Goal: Book appointment/travel/reservation

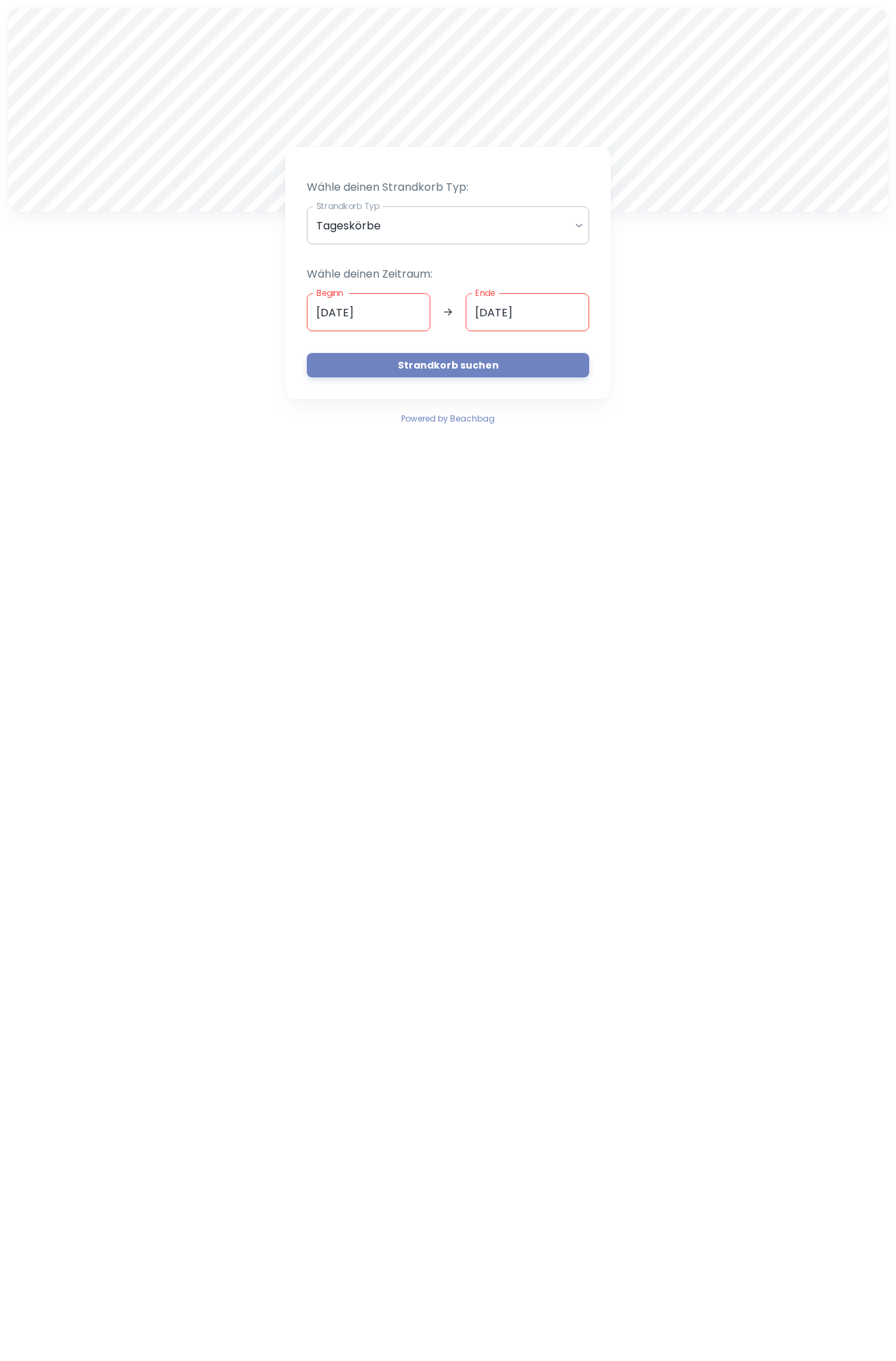
click at [389, 237] on body "A Wähle deinen Strandkorb Typ: Strandkorb Typ Tageskörbe daily Strandkorb Typ W…" at bounding box center [448, 680] width 896 height 1361
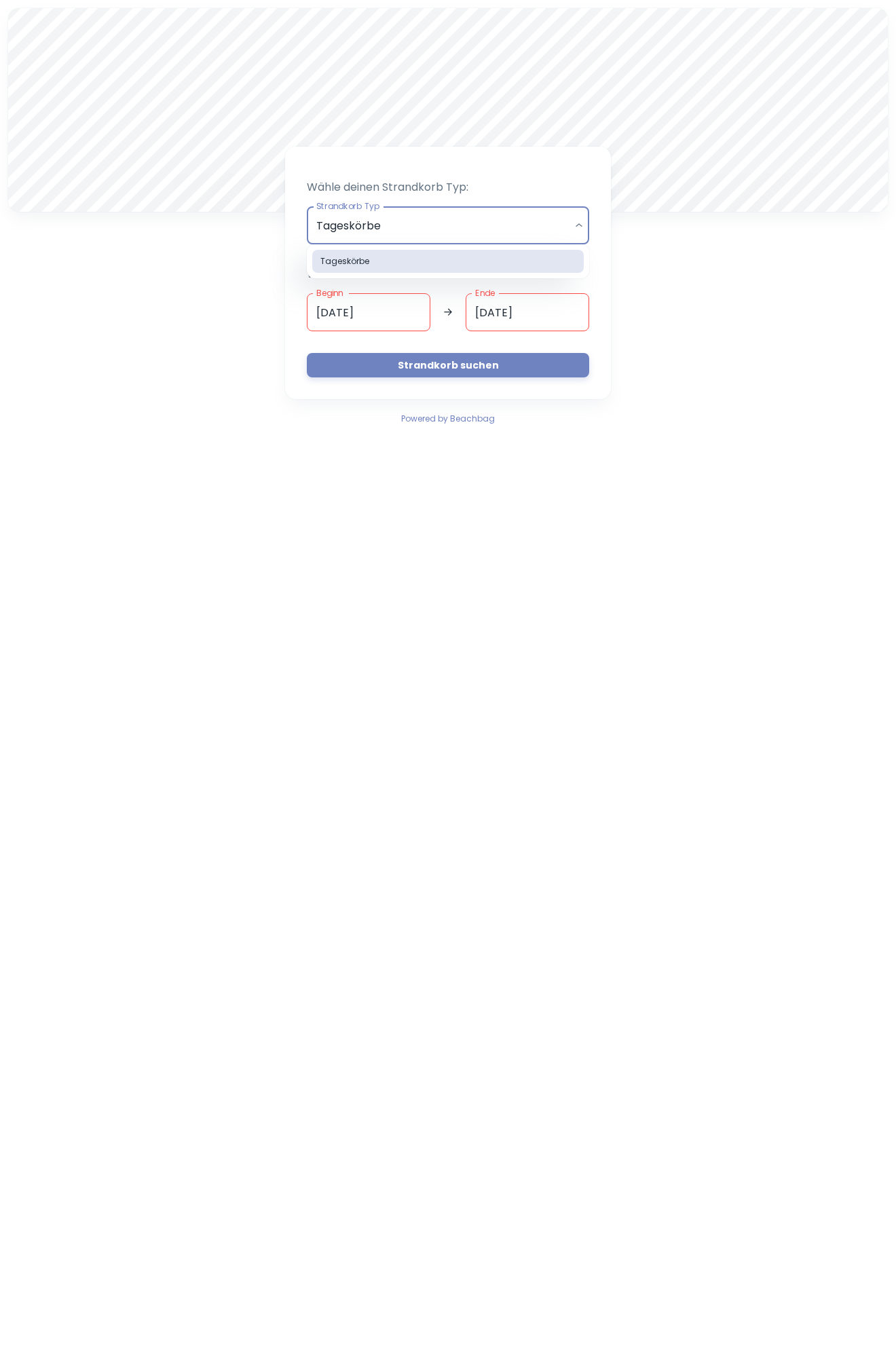
click at [292, 250] on div at bounding box center [448, 680] width 896 height 1361
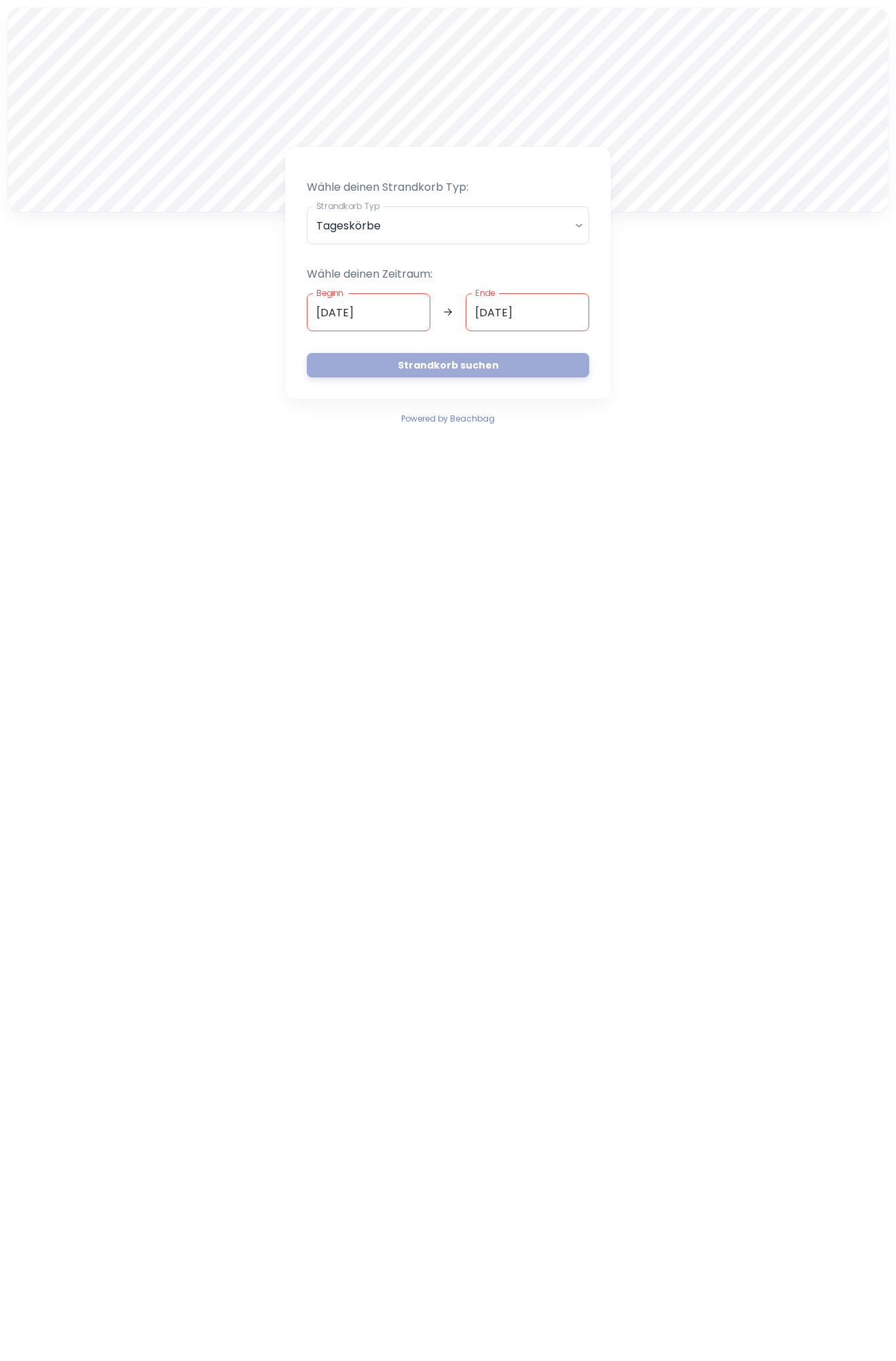
click at [382, 366] on button "Strandkorb suchen" at bounding box center [448, 365] width 283 height 25
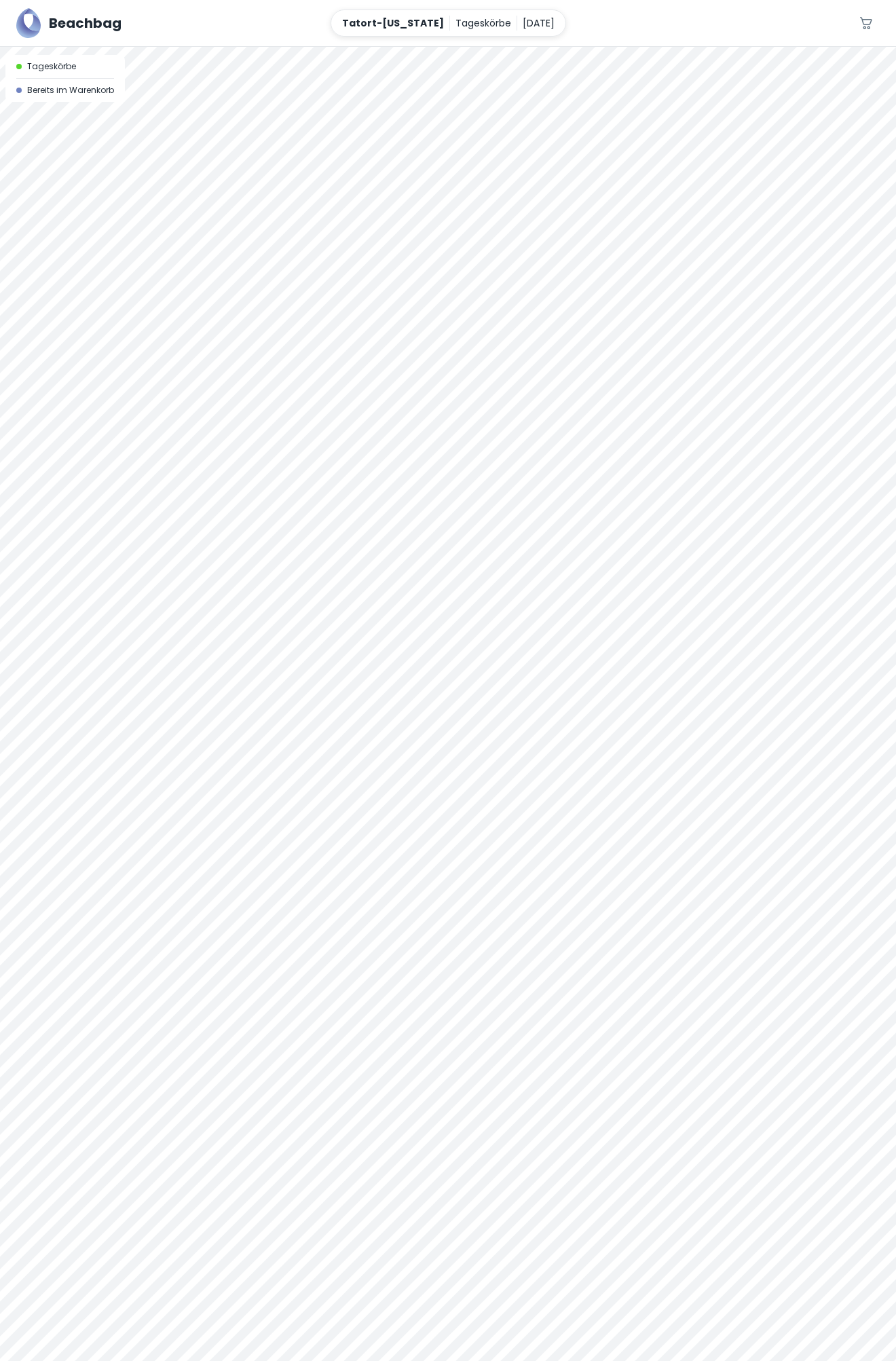
drag, startPoint x: 466, startPoint y: 431, endPoint x: 355, endPoint y: 284, distance: 184.2
click at [355, 284] on div at bounding box center [448, 703] width 896 height 1314
drag, startPoint x: 583, startPoint y: 528, endPoint x: 646, endPoint y: 415, distance: 129.4
click at [647, 415] on div at bounding box center [448, 703] width 896 height 1314
drag, startPoint x: 601, startPoint y: 448, endPoint x: 538, endPoint y: 435, distance: 64.3
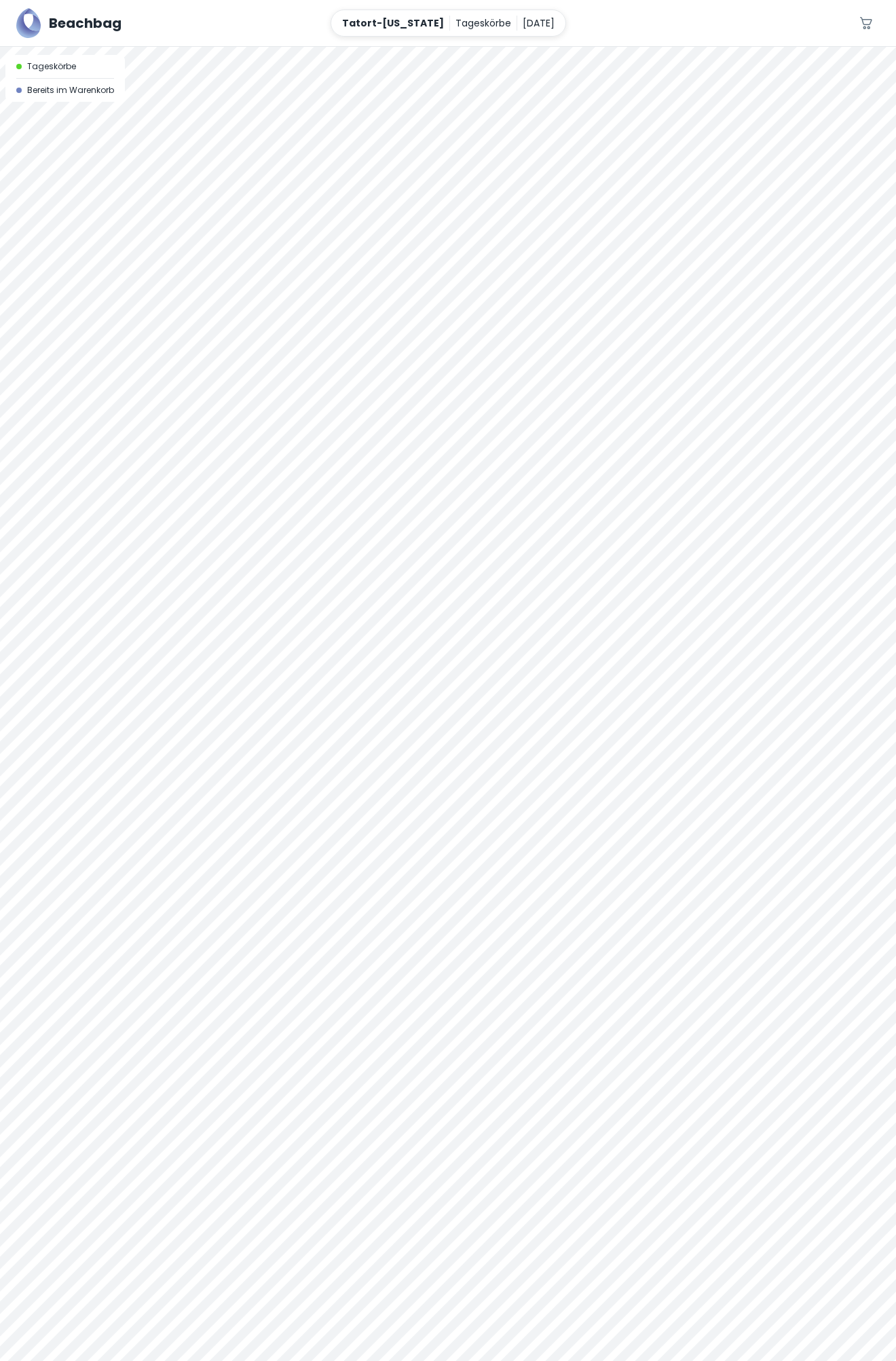
click at [537, 435] on div at bounding box center [448, 703] width 896 height 1314
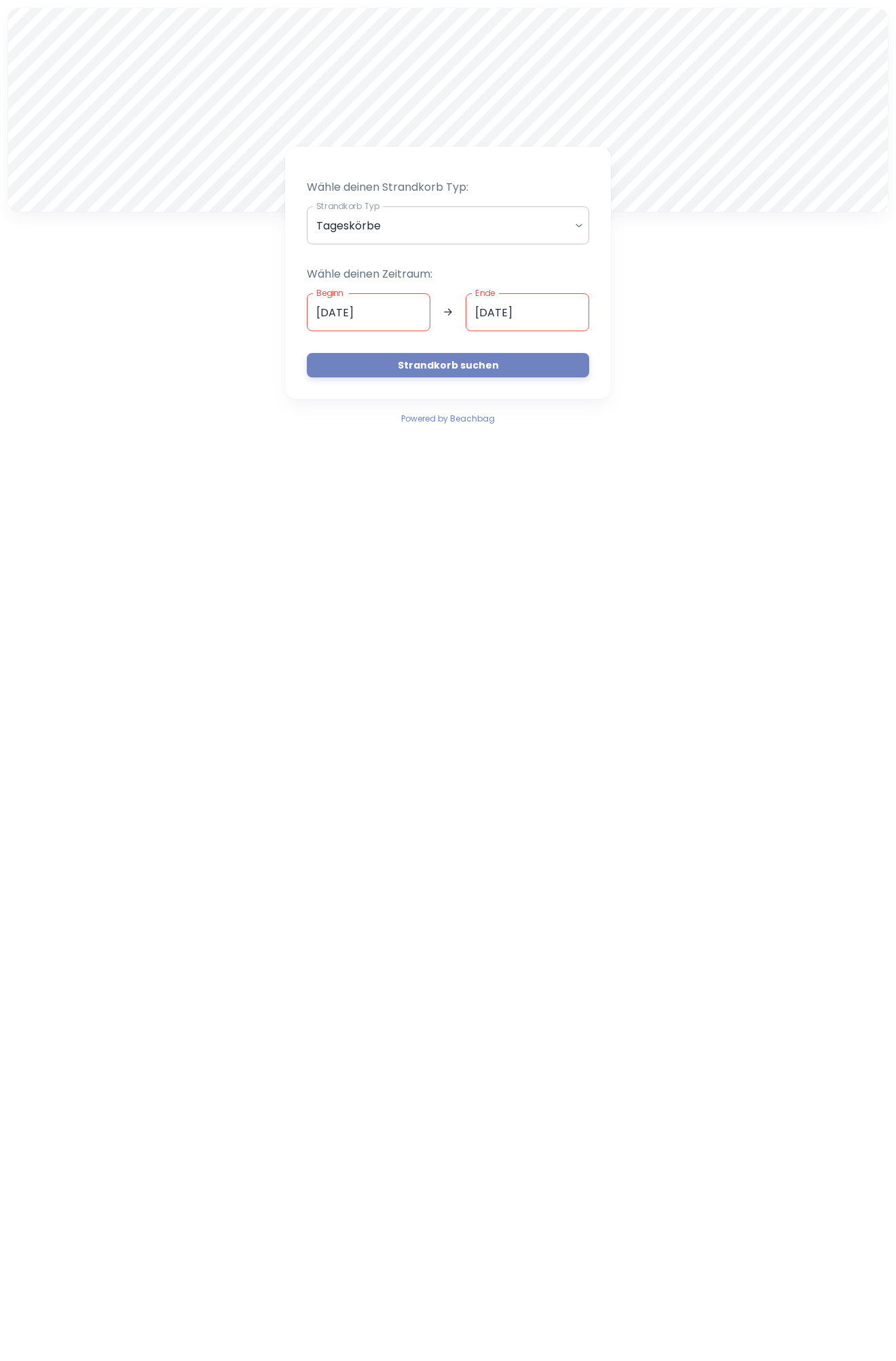
click at [568, 235] on body "A Wähle deinen Strandkorb Typ: Strandkorb Typ Tageskörbe daily Strandkorb Typ W…" at bounding box center [448, 680] width 896 height 1361
click at [259, 253] on div at bounding box center [448, 680] width 896 height 1361
click at [390, 314] on input "[DATE]" at bounding box center [369, 311] width 124 height 38
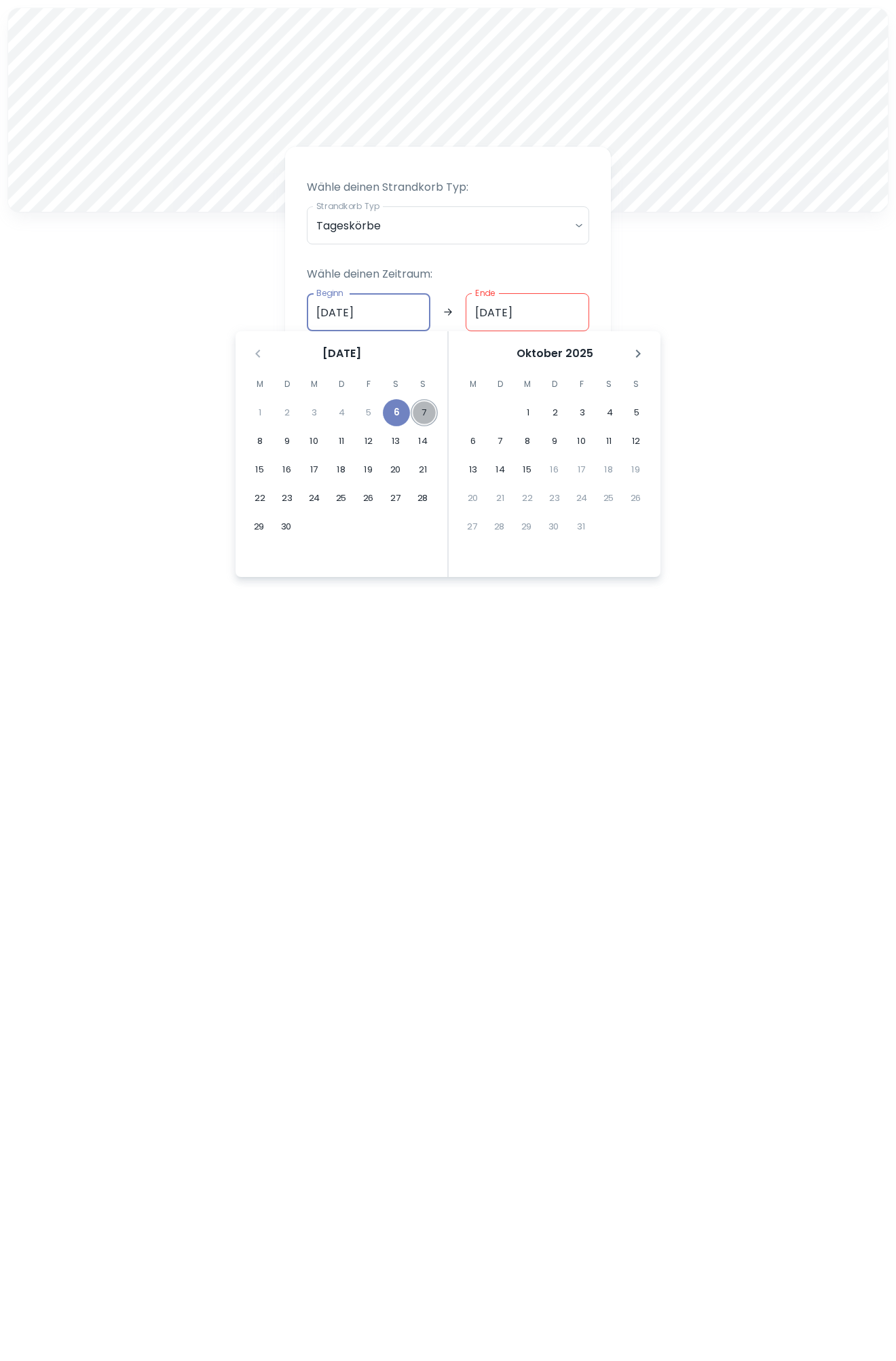
drag, startPoint x: 425, startPoint y: 420, endPoint x: 425, endPoint y: 410, distance: 10.0
click at [425, 419] on button "7" at bounding box center [424, 413] width 27 height 27
type input "07.09.2025"
click at [539, 317] on input "Ende" at bounding box center [527, 311] width 124 height 38
click at [425, 413] on button "7" at bounding box center [423, 413] width 27 height 27
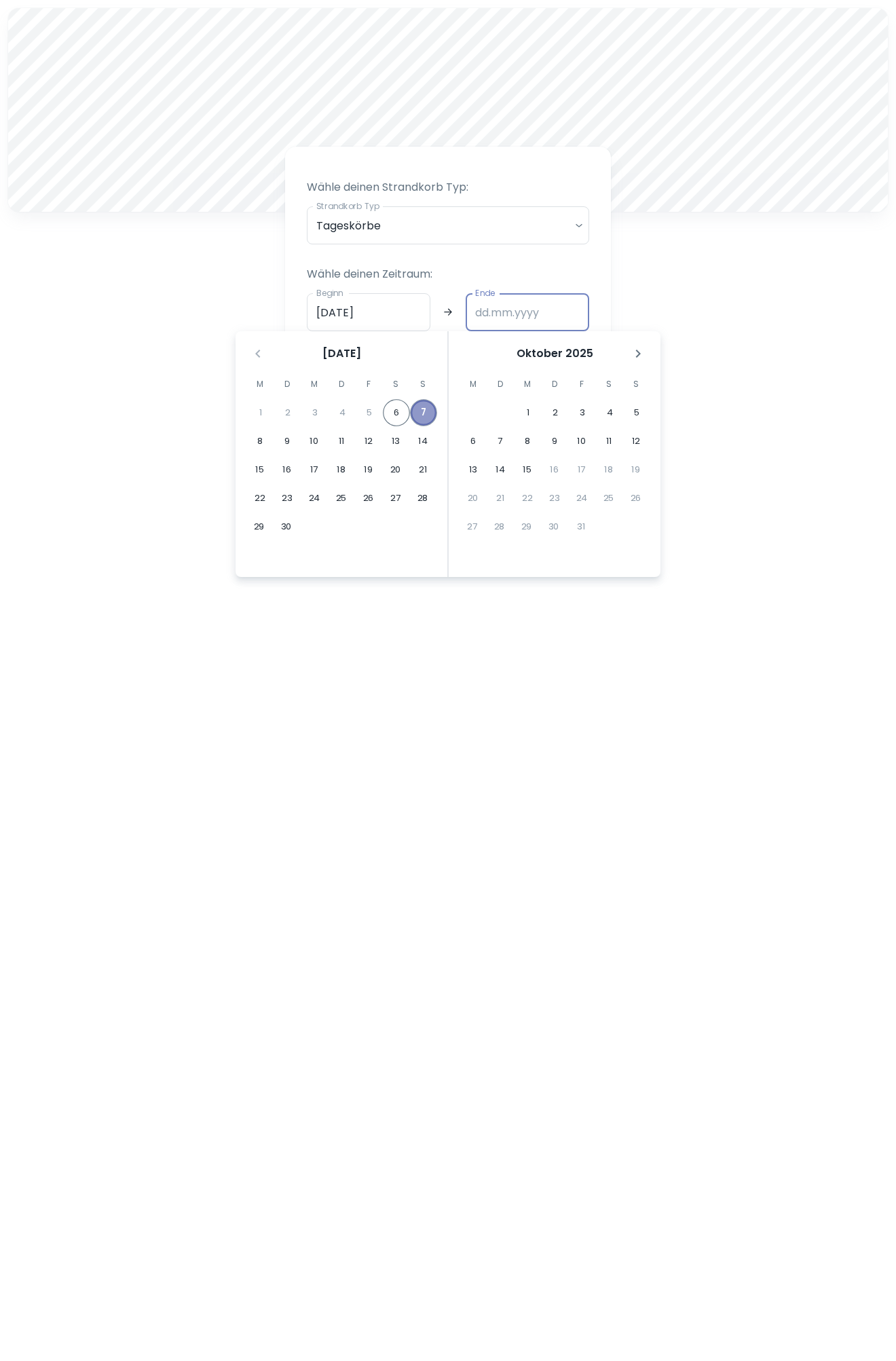
type input "[DATE]"
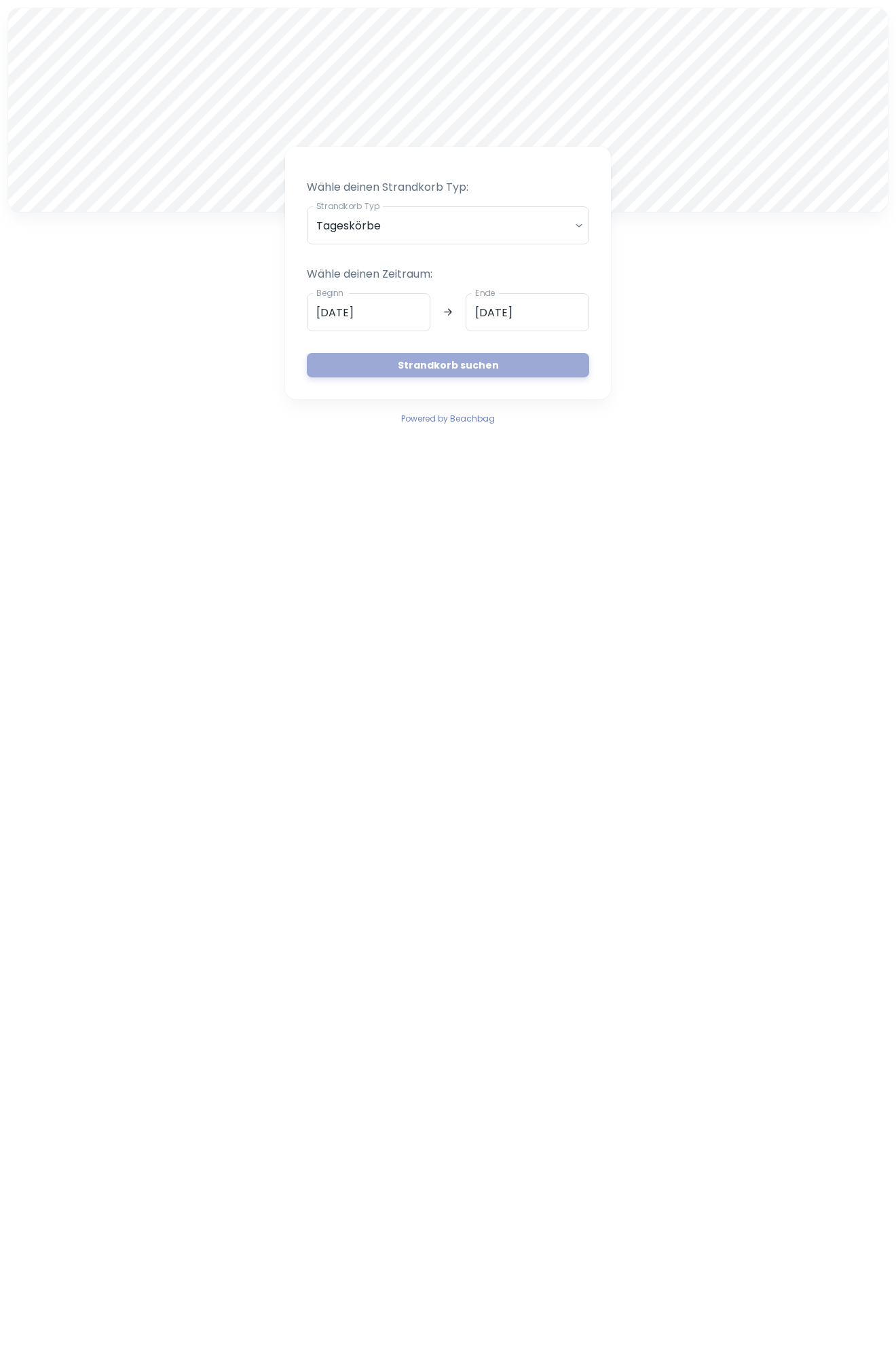
click at [434, 372] on button "Strandkorb suchen" at bounding box center [448, 365] width 283 height 25
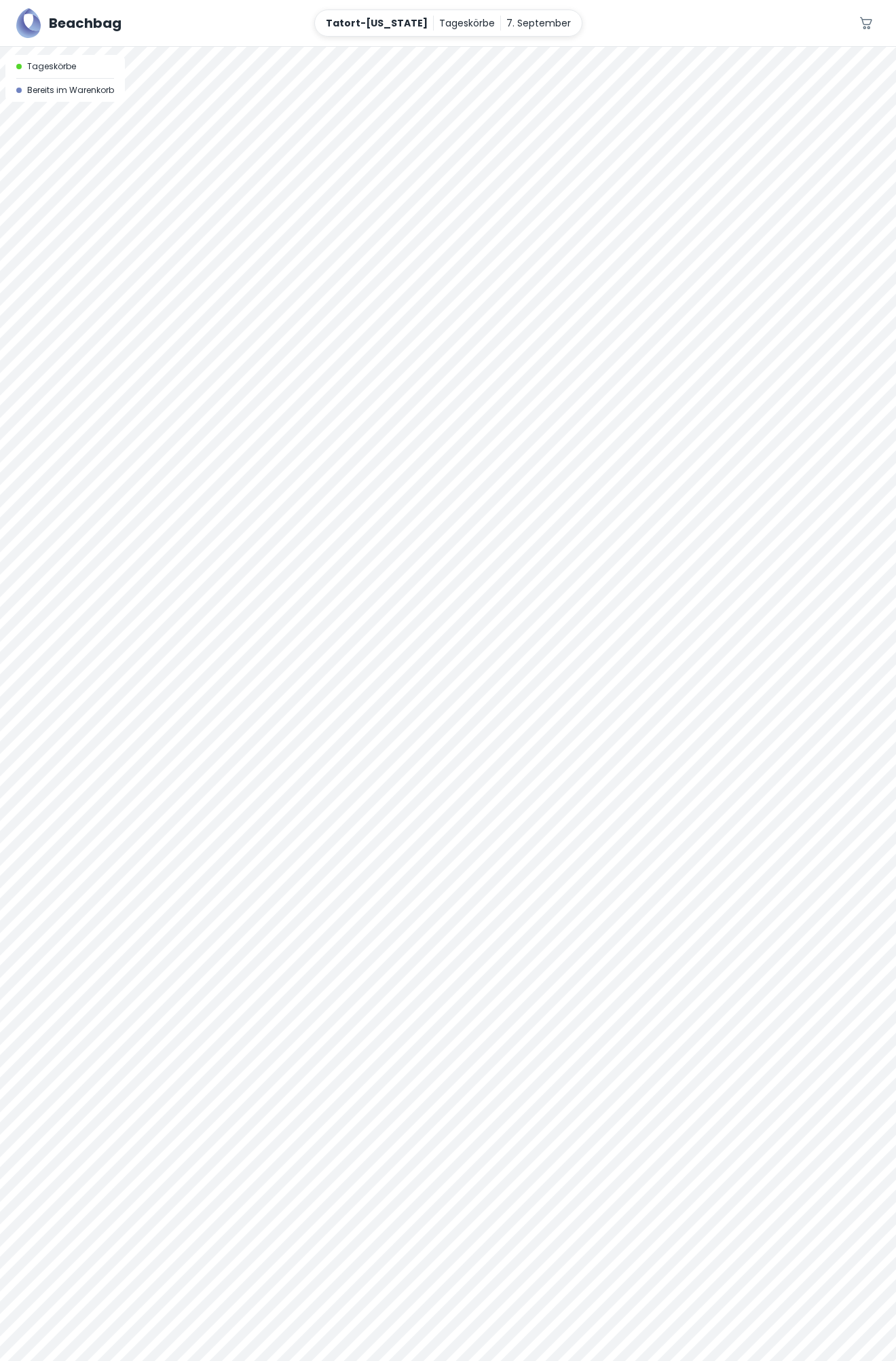
drag, startPoint x: 589, startPoint y: 350, endPoint x: 451, endPoint y: 136, distance: 254.6
click at [451, 136] on div at bounding box center [448, 703] width 896 height 1314
drag, startPoint x: 509, startPoint y: 229, endPoint x: 485, endPoint y: 180, distance: 54.6
click at [486, 180] on div at bounding box center [448, 703] width 896 height 1314
click at [845, 1342] on div at bounding box center [448, 703] width 896 height 1314
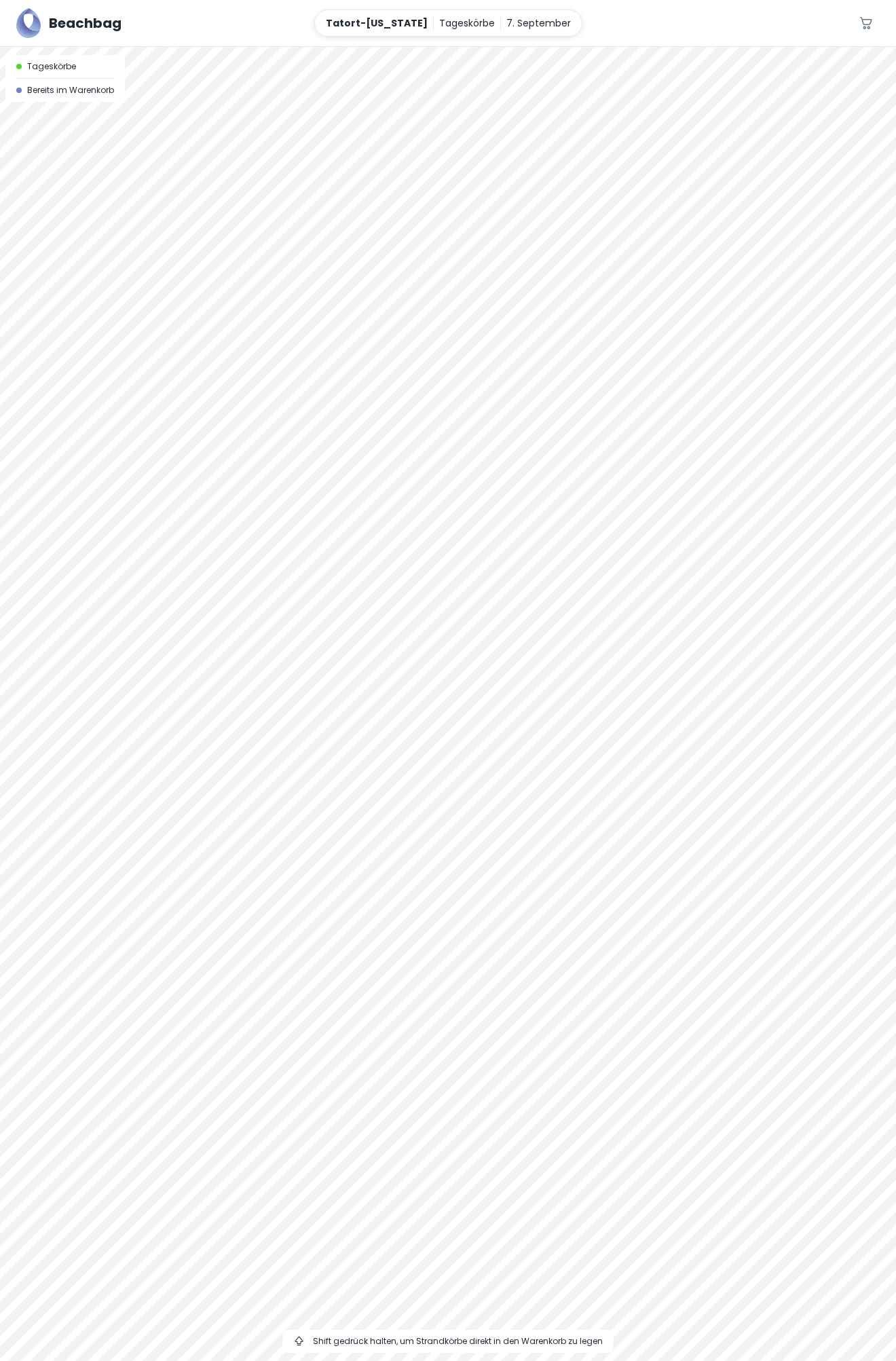
click at [845, 1342] on div at bounding box center [448, 703] width 896 height 1314
drag, startPoint x: 616, startPoint y: 94, endPoint x: 644, endPoint y: 237, distance: 145.7
click at [645, 237] on div at bounding box center [448, 703] width 896 height 1314
drag, startPoint x: 519, startPoint y: 233, endPoint x: 526, endPoint y: 245, distance: 13.9
click at [526, 249] on div at bounding box center [448, 703] width 896 height 1314
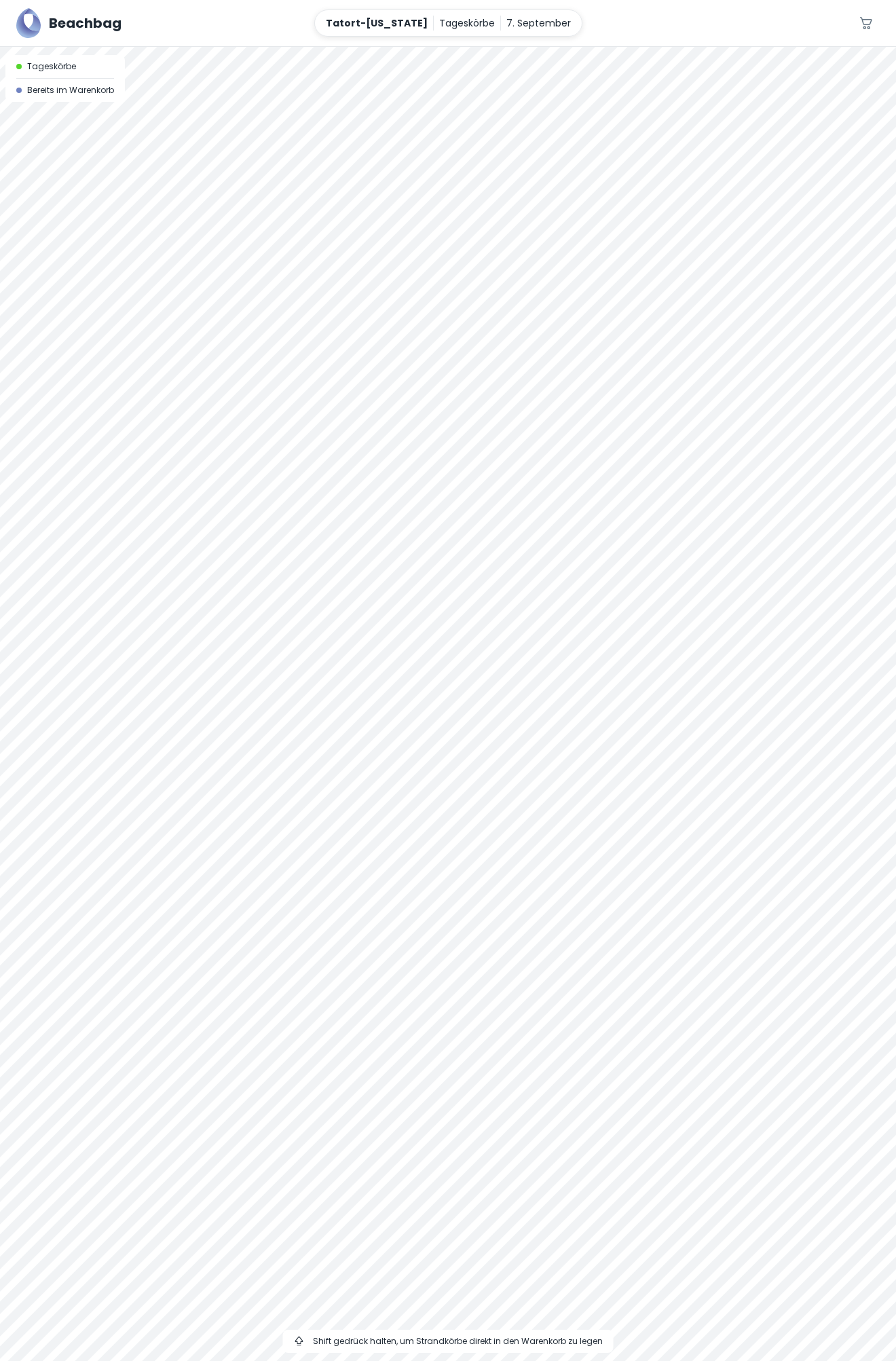
drag, startPoint x: 506, startPoint y: 168, endPoint x: 503, endPoint y: 190, distance: 22.2
click at [503, 190] on div at bounding box center [448, 703] width 896 height 1314
drag, startPoint x: 559, startPoint y: 139, endPoint x: 338, endPoint y: 212, distance: 232.7
click at [338, 212] on div at bounding box center [448, 703] width 896 height 1314
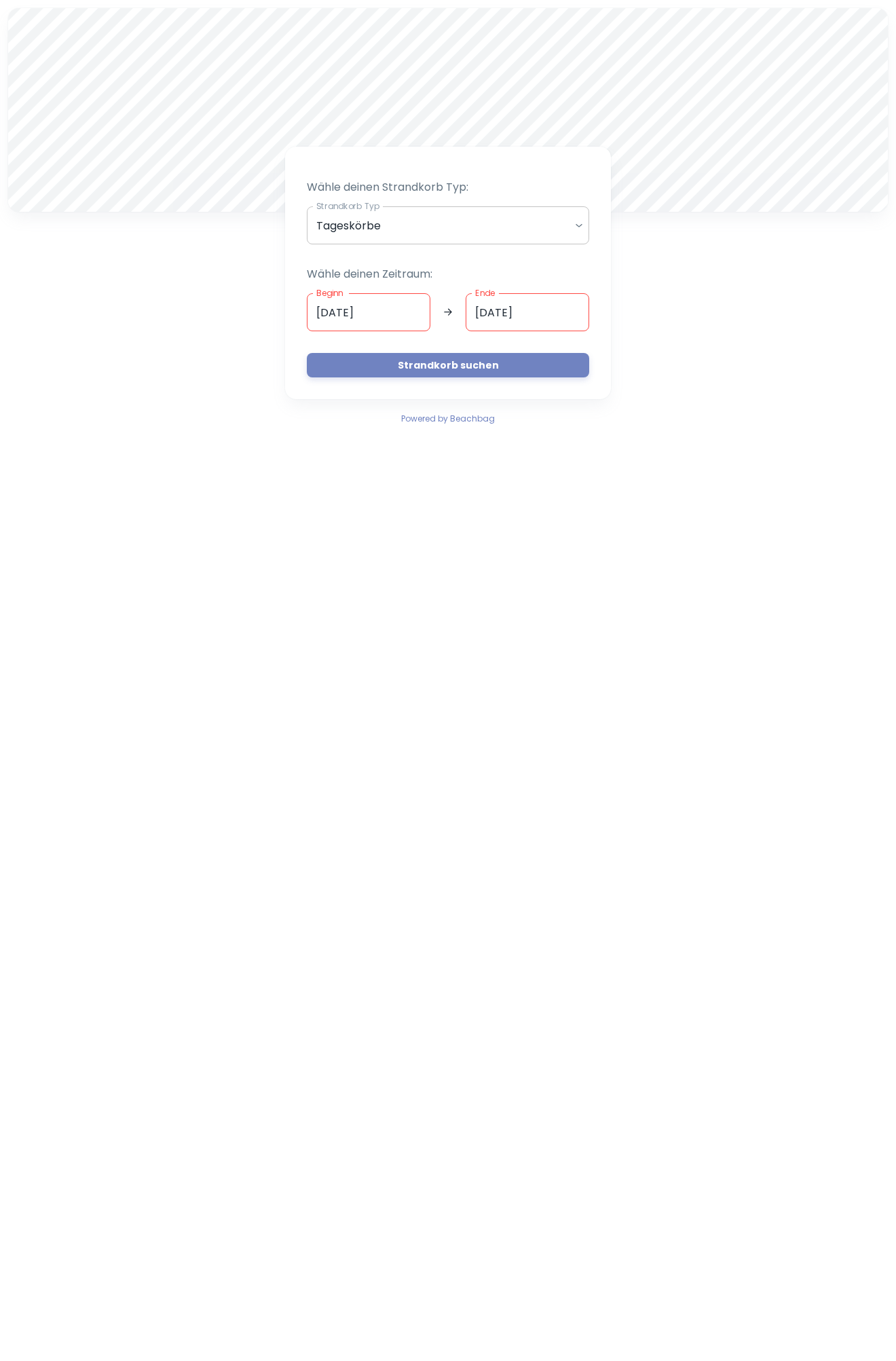
click at [547, 232] on body "A Wähle deinen Strandkorb Typ: Strandkorb Typ Tageskörbe daily Strandkorb Typ W…" at bounding box center [448, 680] width 896 height 1361
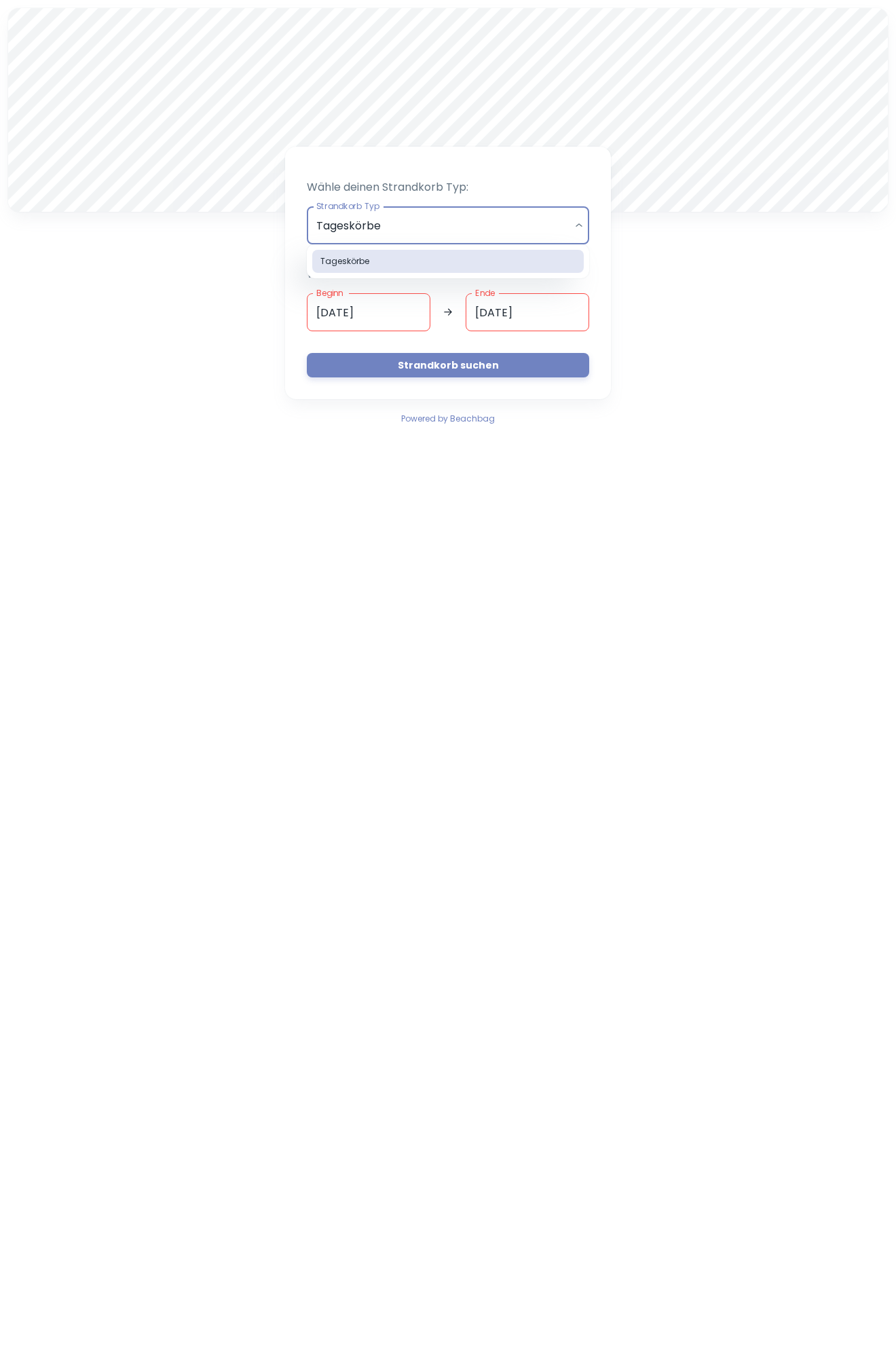
click at [716, 327] on div at bounding box center [448, 680] width 896 height 1361
click at [392, 223] on body "A Wähle deinen Strandkorb Typ: Strandkorb Typ Tageskörbe daily Strandkorb Typ W…" at bounding box center [448, 680] width 896 height 1361
click at [358, 315] on div at bounding box center [448, 680] width 896 height 1361
click at [363, 314] on input "[DATE]" at bounding box center [369, 311] width 124 height 38
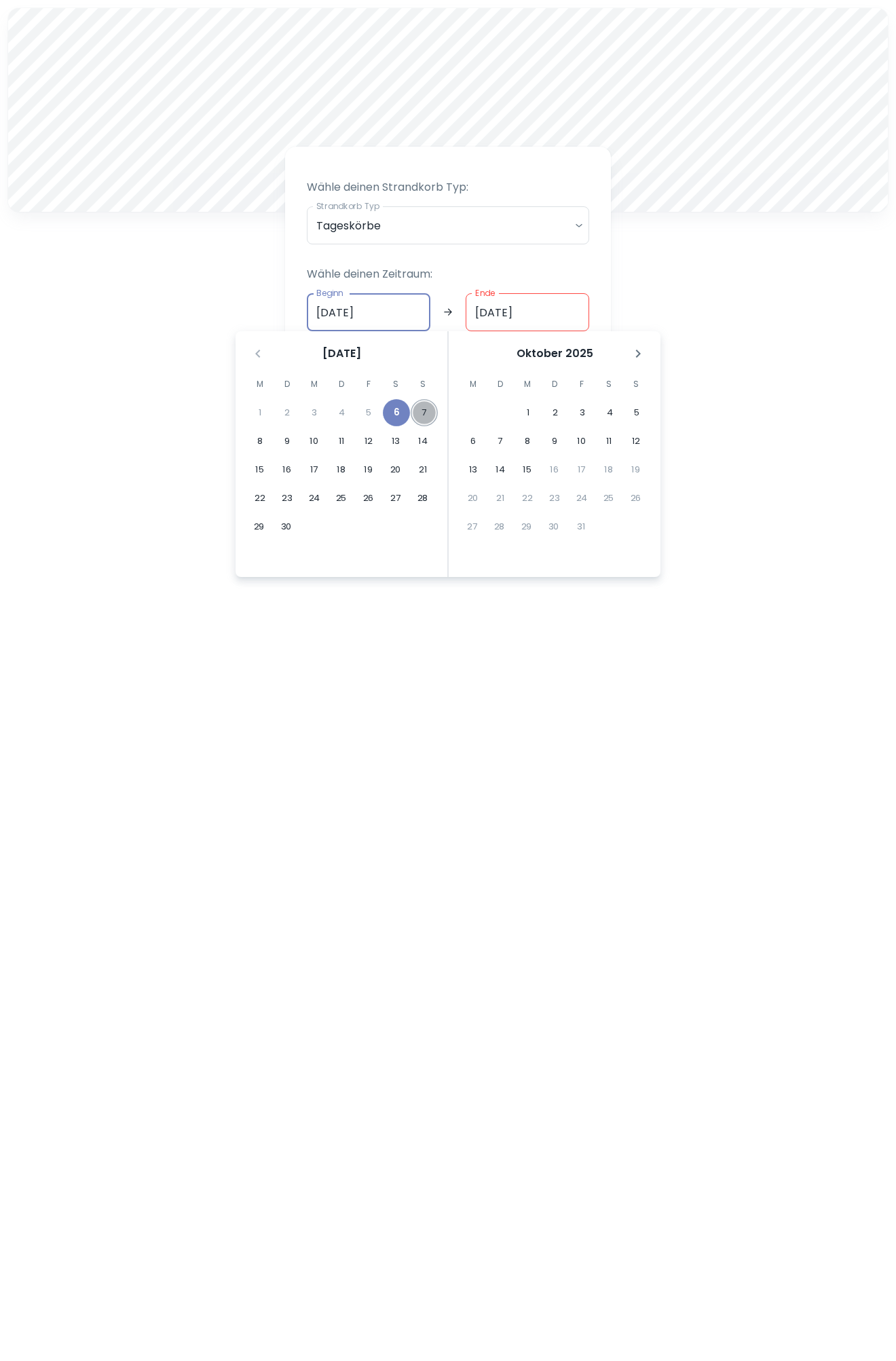
click at [421, 408] on button "7" at bounding box center [424, 413] width 27 height 27
type input "[DATE]"
click at [633, 407] on button "5" at bounding box center [636, 413] width 27 height 27
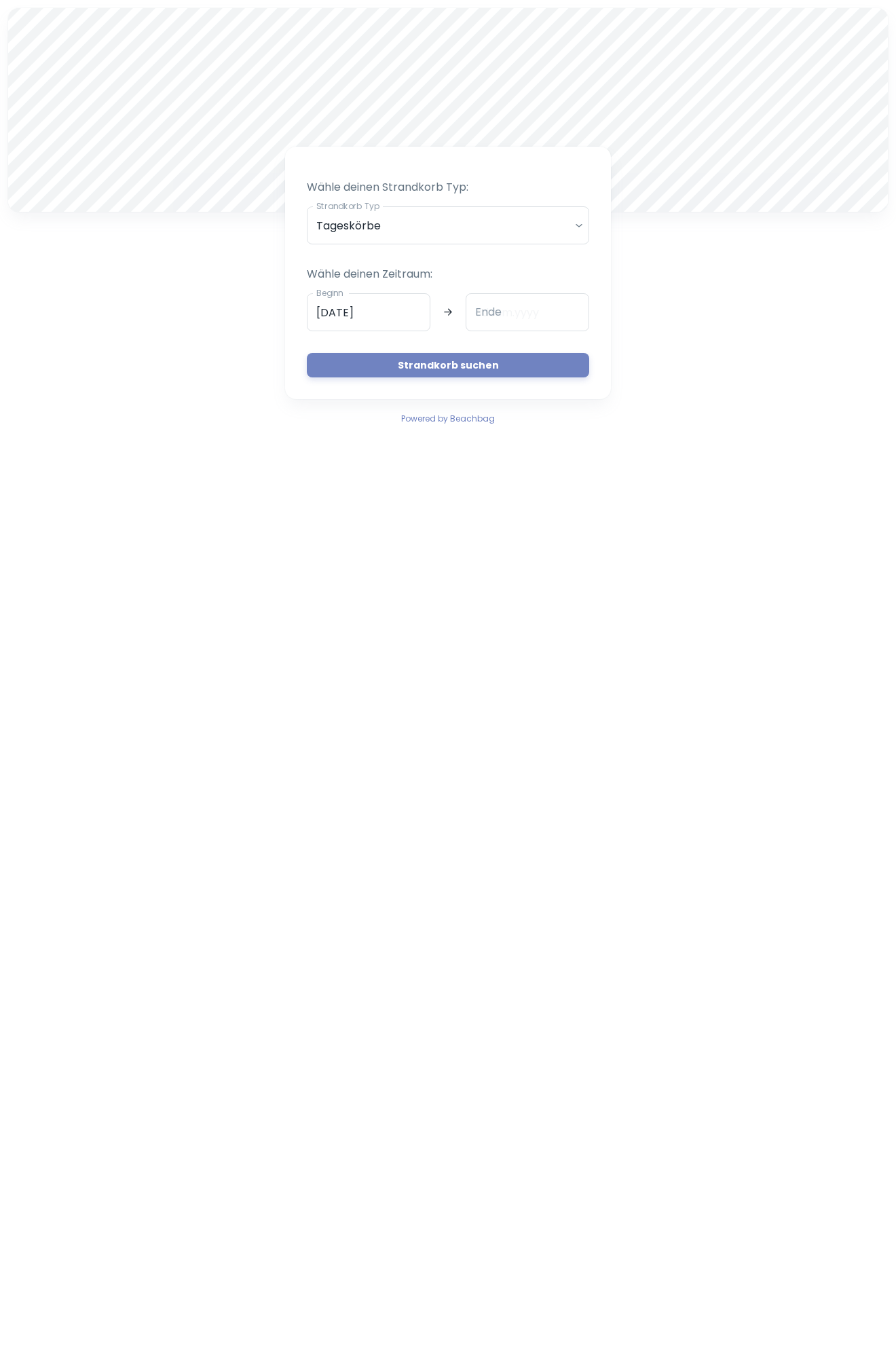
type input "[DATE]"
click at [502, 358] on button "Strandkorb suchen" at bounding box center [448, 365] width 283 height 25
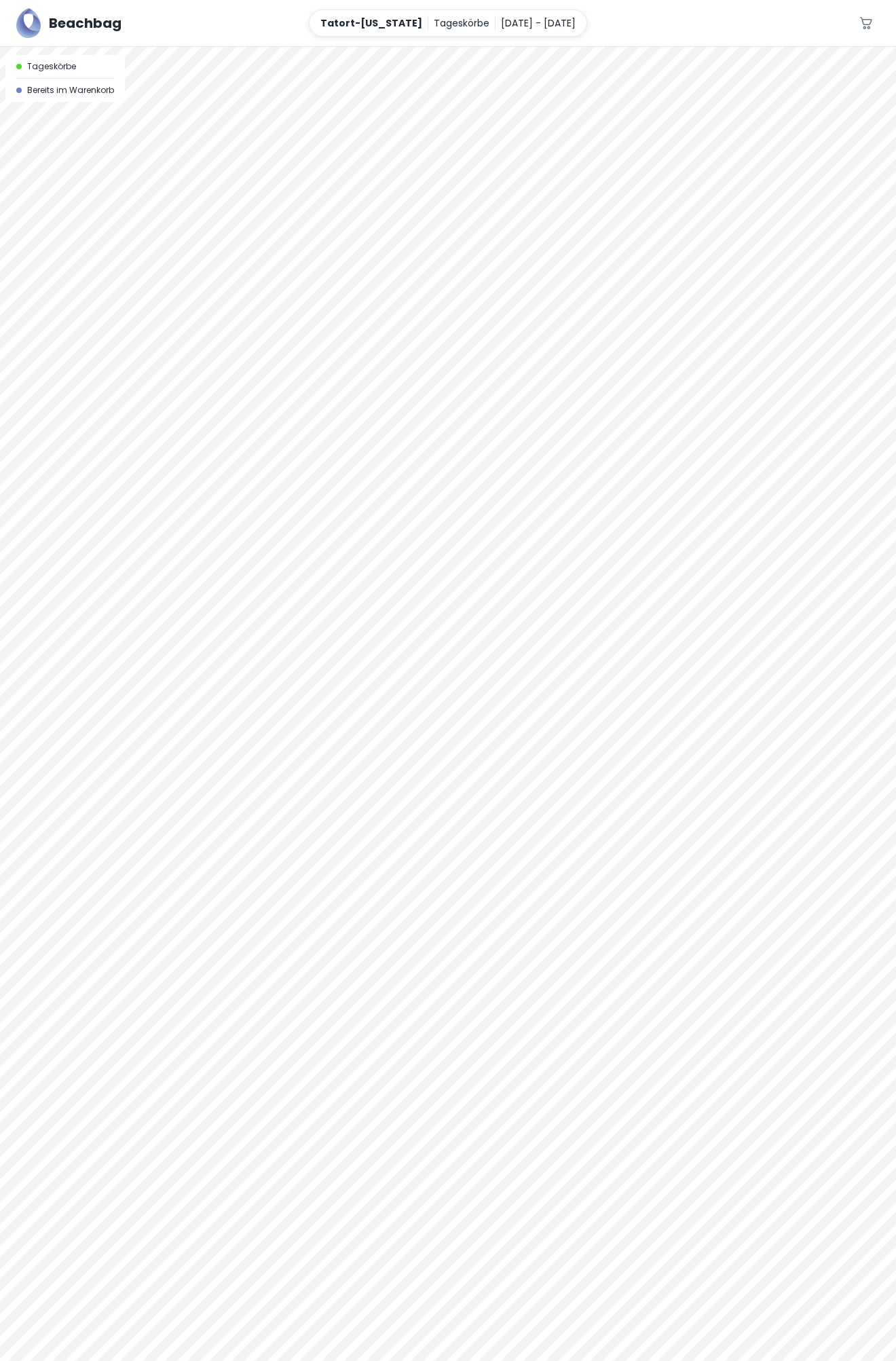
drag, startPoint x: 636, startPoint y: 458, endPoint x: 531, endPoint y: 262, distance: 222.4
click at [531, 261] on div at bounding box center [448, 703] width 896 height 1314
click at [644, 47] on div at bounding box center [448, 47] width 896 height 0
